Goal: Task Accomplishment & Management: Manage account settings

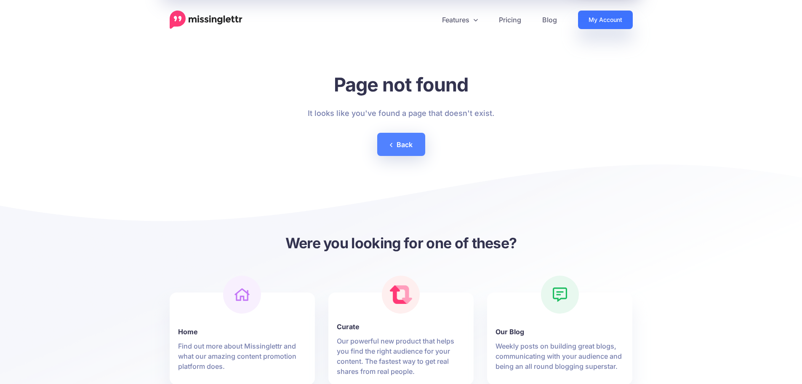
click at [605, 19] on link "My Account" at bounding box center [605, 20] width 55 height 19
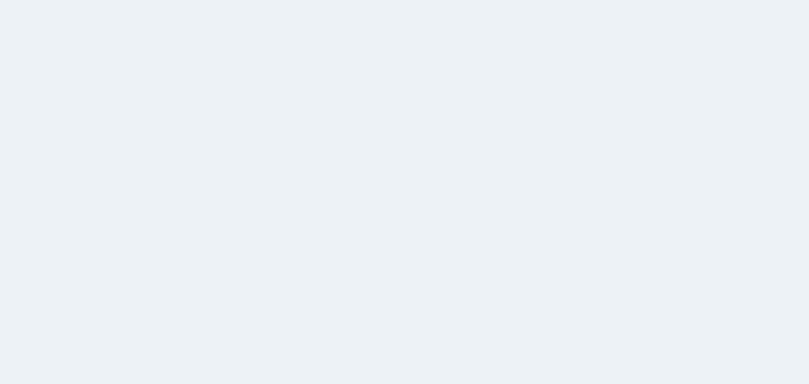
select select
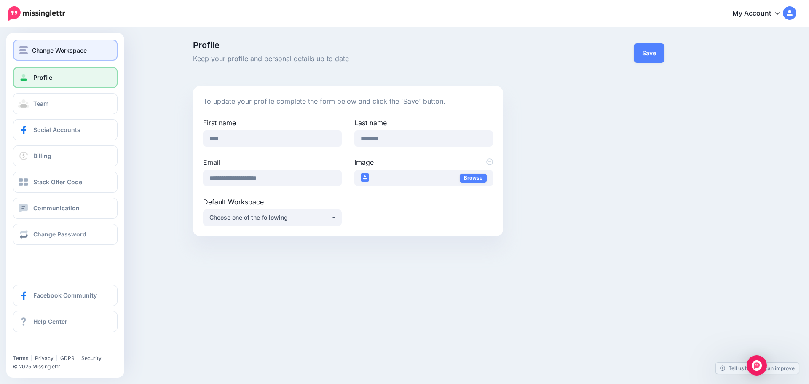
click at [47, 50] on span "Change Workspace" at bounding box center [59, 50] width 55 height 10
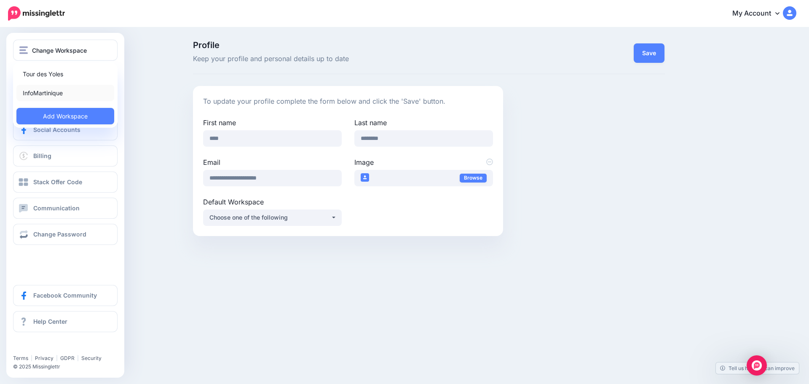
click at [56, 91] on link "InfoMartinique" at bounding box center [65, 93] width 98 height 16
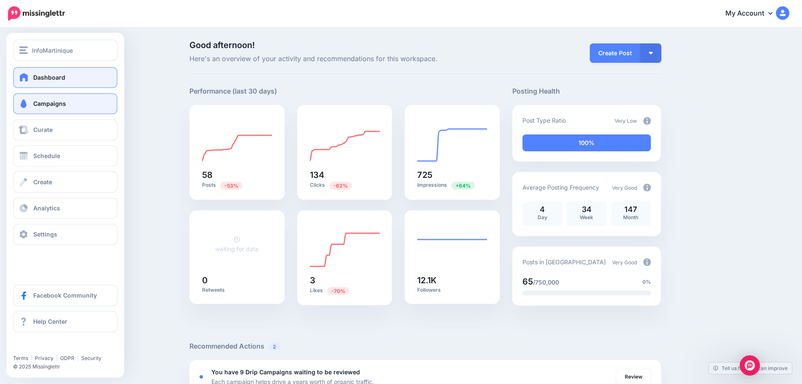
click at [60, 102] on span "Campaigns" at bounding box center [49, 103] width 33 height 7
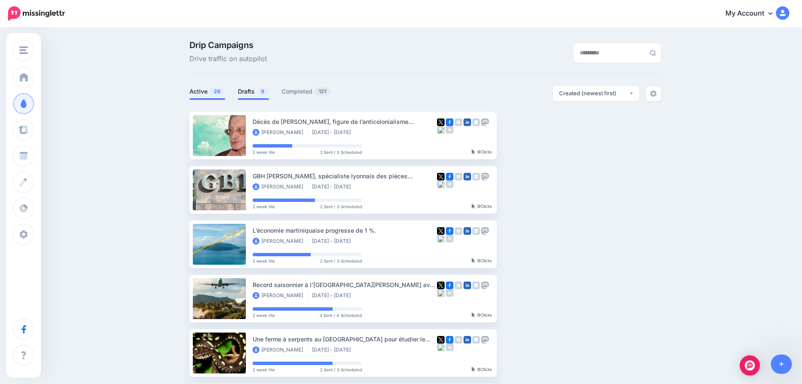
click at [256, 91] on link "Drafts 9" at bounding box center [253, 91] width 31 height 10
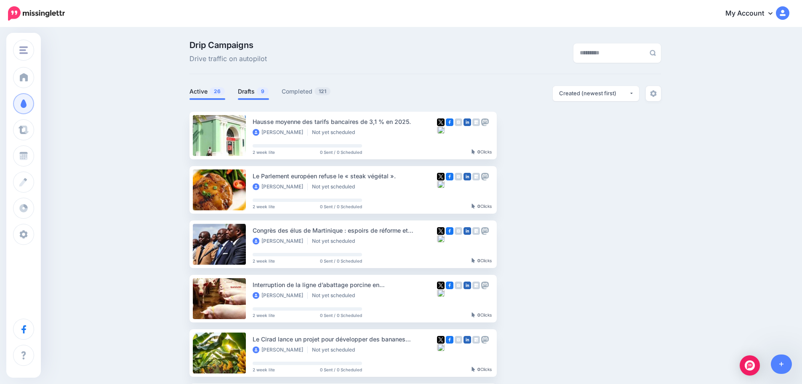
click at [220, 95] on span "26" at bounding box center [217, 91] width 15 height 8
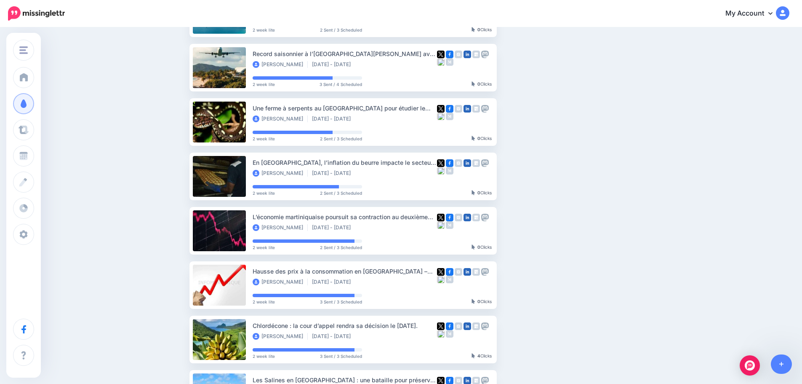
scroll to position [390, 0]
